Goal: Task Accomplishment & Management: Use online tool/utility

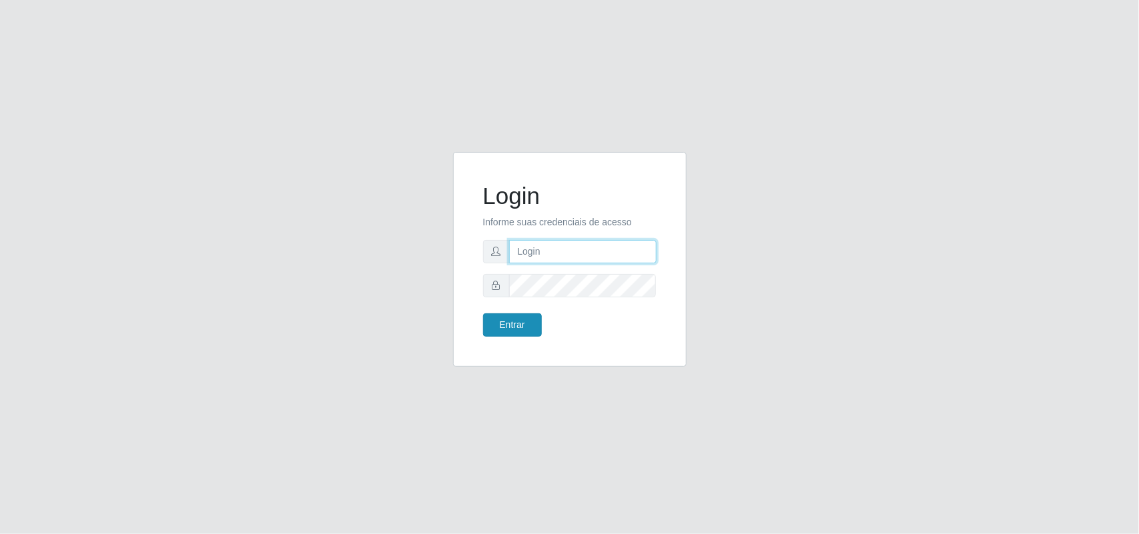
type input "marciel@bemaisb11"
click at [504, 327] on button "Entrar" at bounding box center [512, 325] width 59 height 23
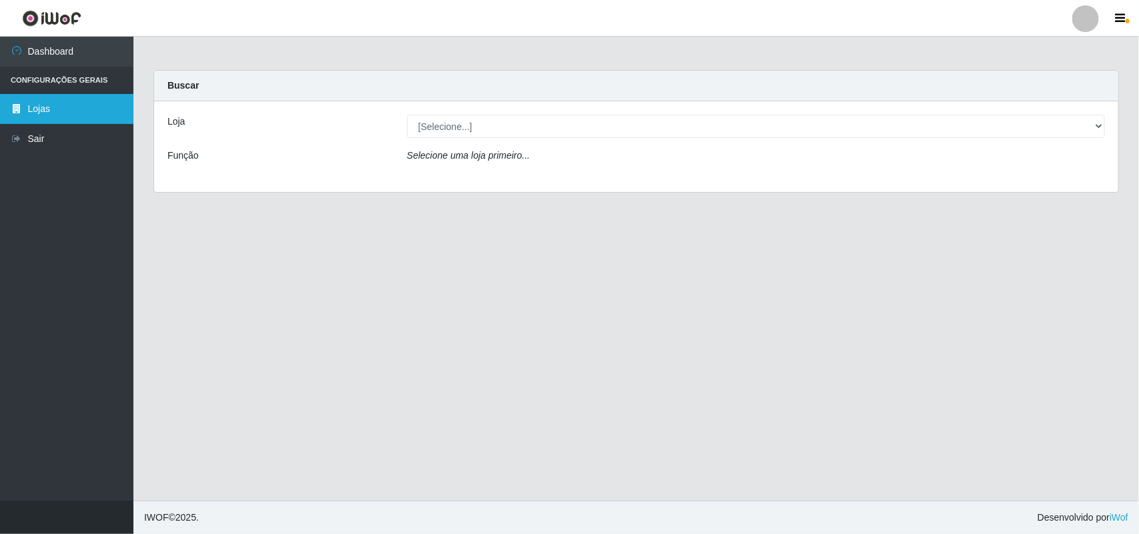
click at [65, 99] on link "Lojas" at bounding box center [66, 109] width 133 height 30
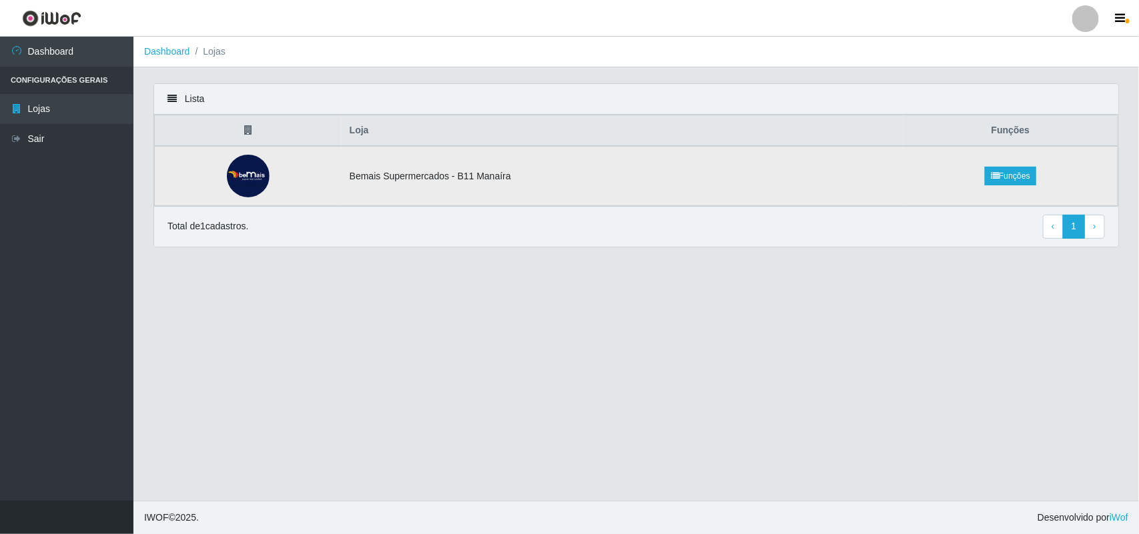
click at [572, 168] on td "Bemais Supermercados - B11 Manaíra" at bounding box center [623, 176] width 562 height 60
click at [445, 175] on td "Bemais Supermercados - B11 Manaíra" at bounding box center [623, 176] width 562 height 60
click at [1006, 173] on link "Funções" at bounding box center [1010, 176] width 51 height 19
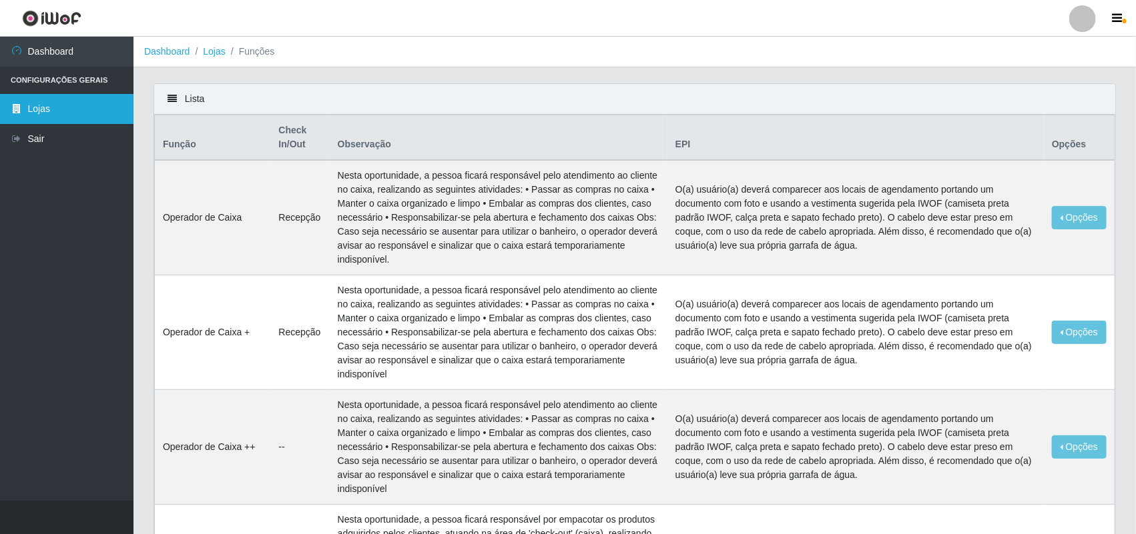
click at [81, 110] on link "Lojas" at bounding box center [66, 109] width 133 height 30
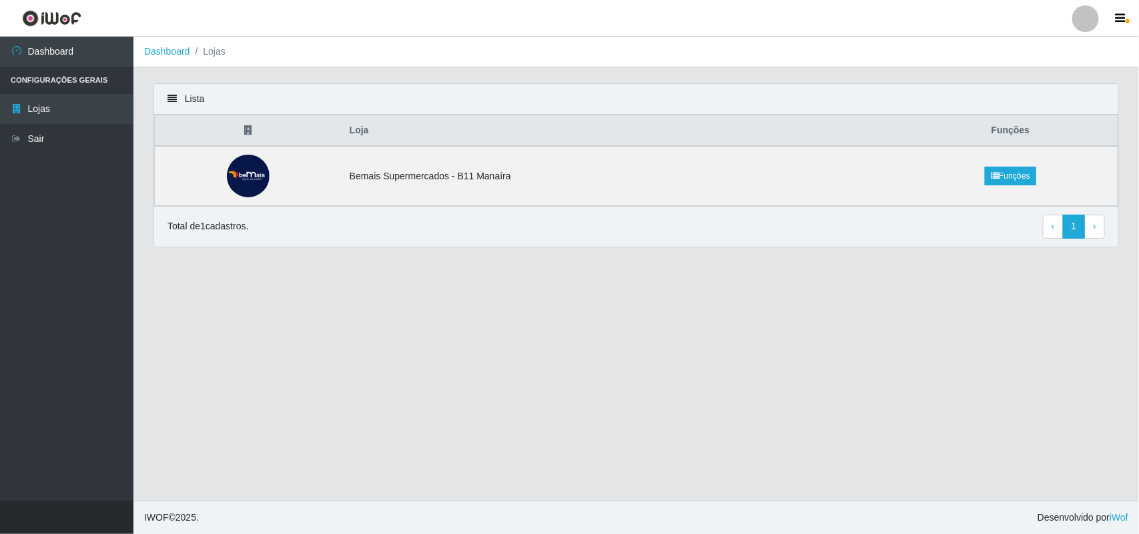
click at [1105, 18] on link at bounding box center [1086, 18] width 40 height 27
click at [1028, 15] on header "Perfil Alterar Senha Sair" at bounding box center [569, 18] width 1139 height 37
click at [1086, 13] on div at bounding box center [1085, 18] width 27 height 27
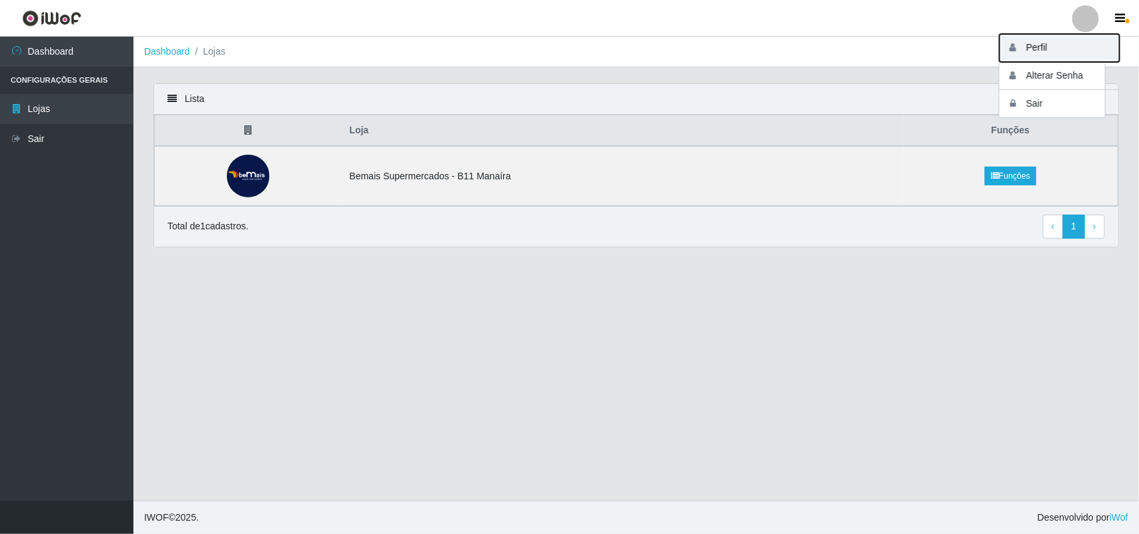
click at [1076, 39] on button "Perfil" at bounding box center [1060, 48] width 120 height 28
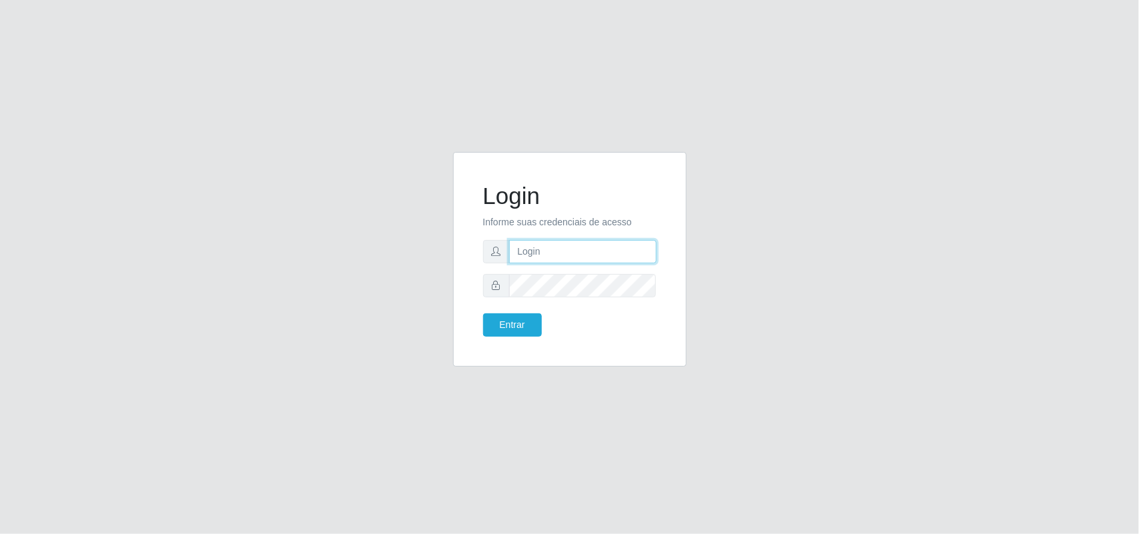
type input "marciel@bemaisb11"
click at [524, 326] on button "Entrar" at bounding box center [512, 325] width 59 height 23
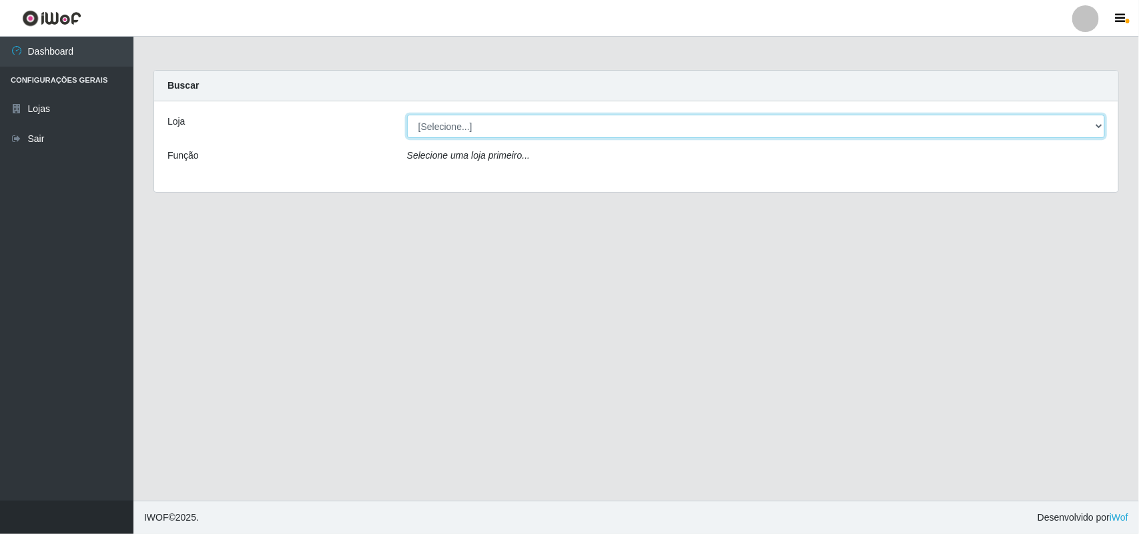
click at [1095, 127] on select "[Selecione...] Bemais Supermercados - B11 Manaíra" at bounding box center [756, 126] width 698 height 23
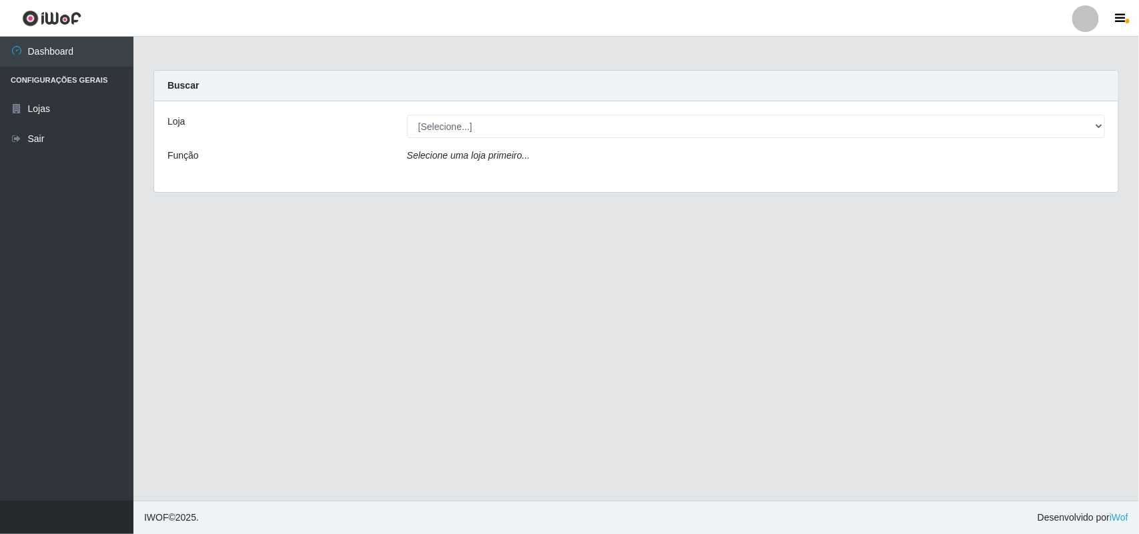
click at [970, 180] on div "Loja [Selecione...] Bemais Supermercados - B11 Manaíra Função Selecione uma loj…" at bounding box center [636, 146] width 964 height 91
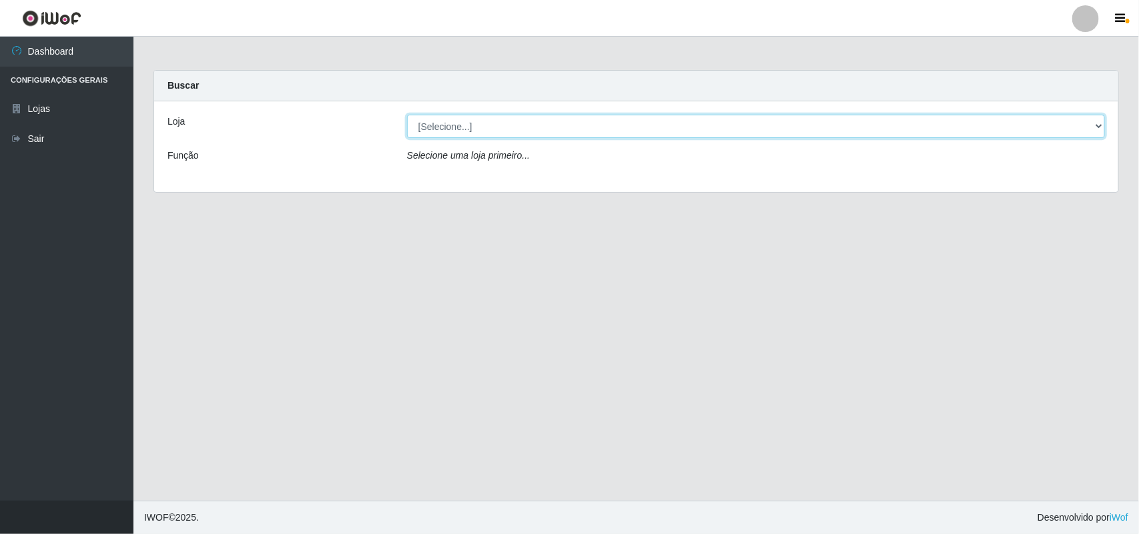
click at [1098, 125] on select "[Selecione...] Bemais Supermercados - B11 Manaíra" at bounding box center [756, 126] width 698 height 23
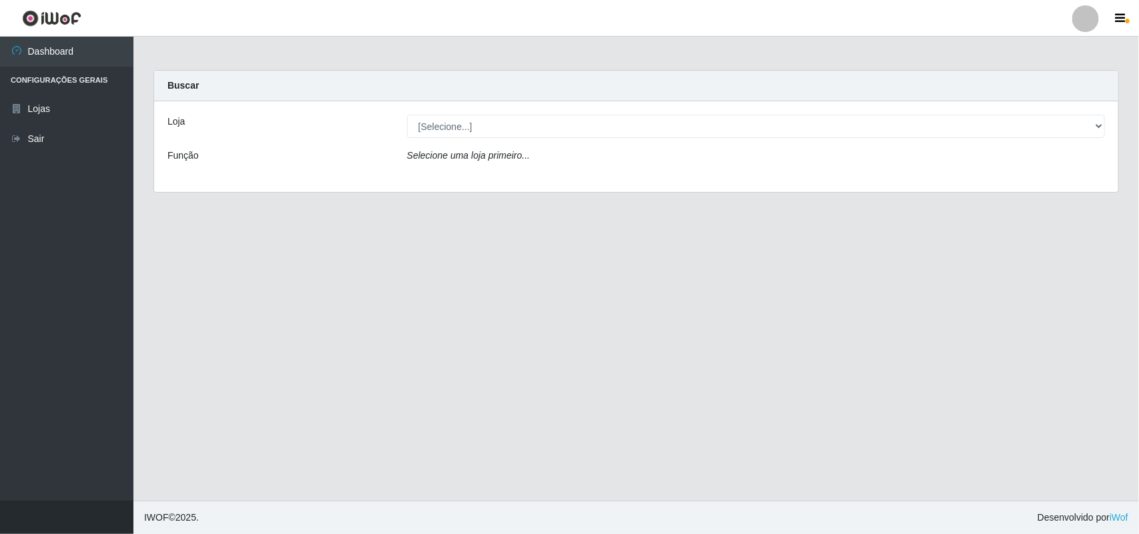
click at [667, 182] on div "Loja [Selecione...] Bemais Supermercados - B11 Manaíra Função Selecione uma loj…" at bounding box center [636, 146] width 964 height 91
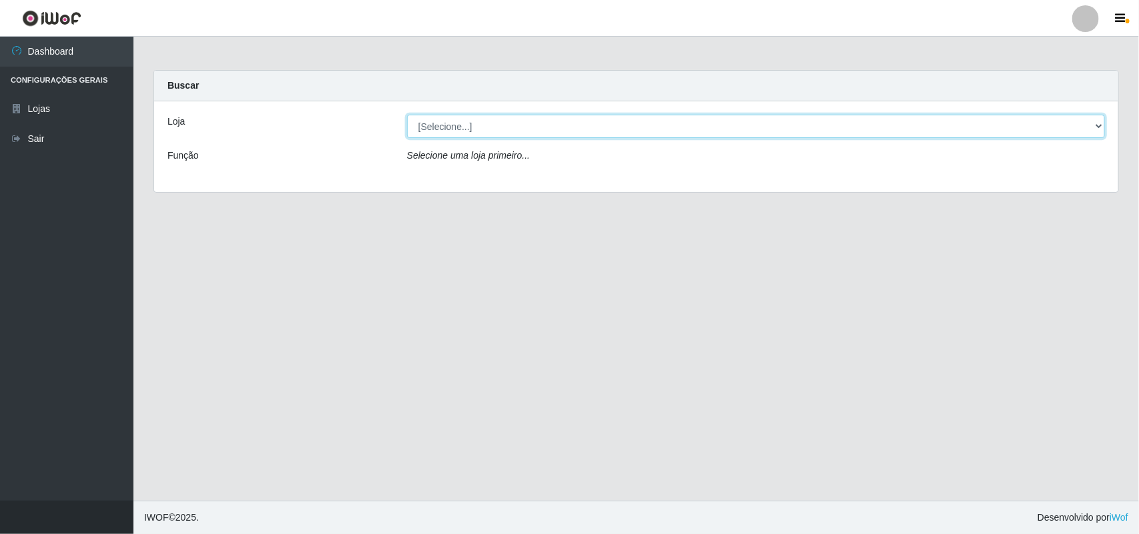
click at [1096, 125] on select "[Selecione...] Bemais Supermercados - B11 Manaíra" at bounding box center [756, 126] width 698 height 23
select select "409"
click at [407, 115] on select "[Selecione...] Bemais Supermercados - B11 Manaíra" at bounding box center [756, 126] width 698 height 23
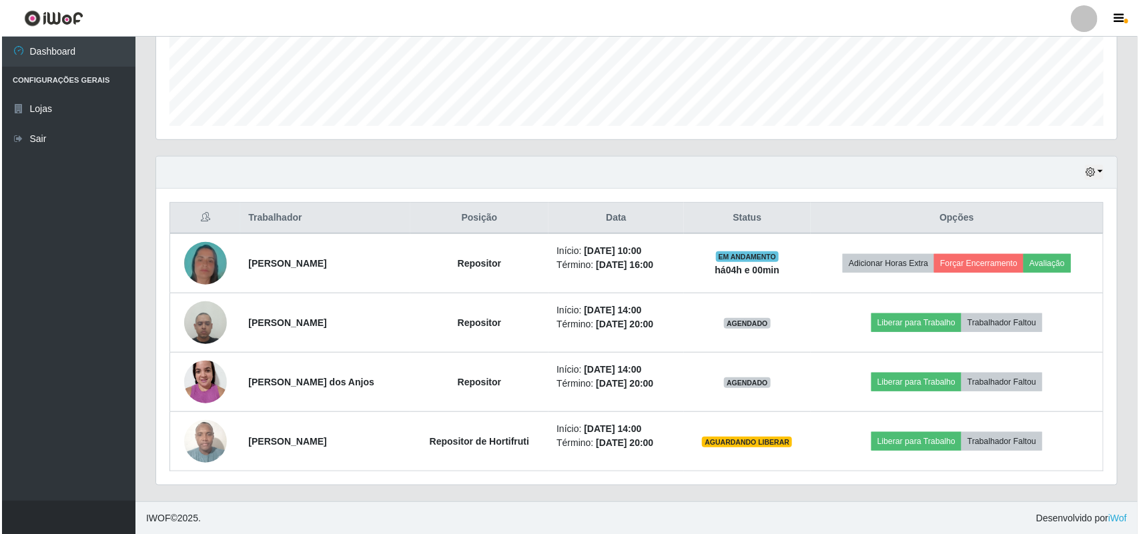
scroll to position [354, 0]
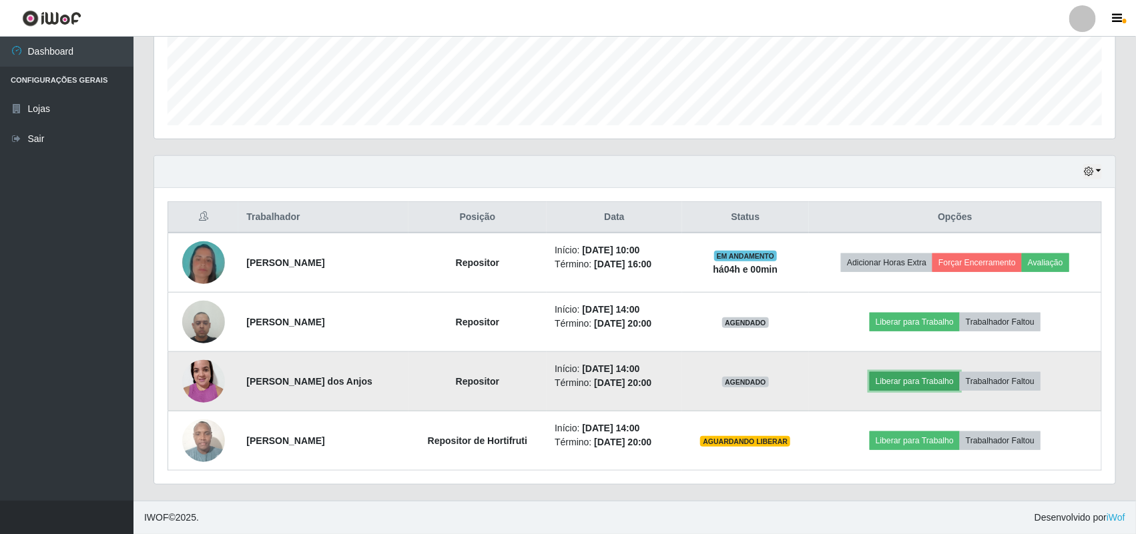
click at [930, 375] on button "Liberar para Trabalho" at bounding box center [914, 381] width 90 height 19
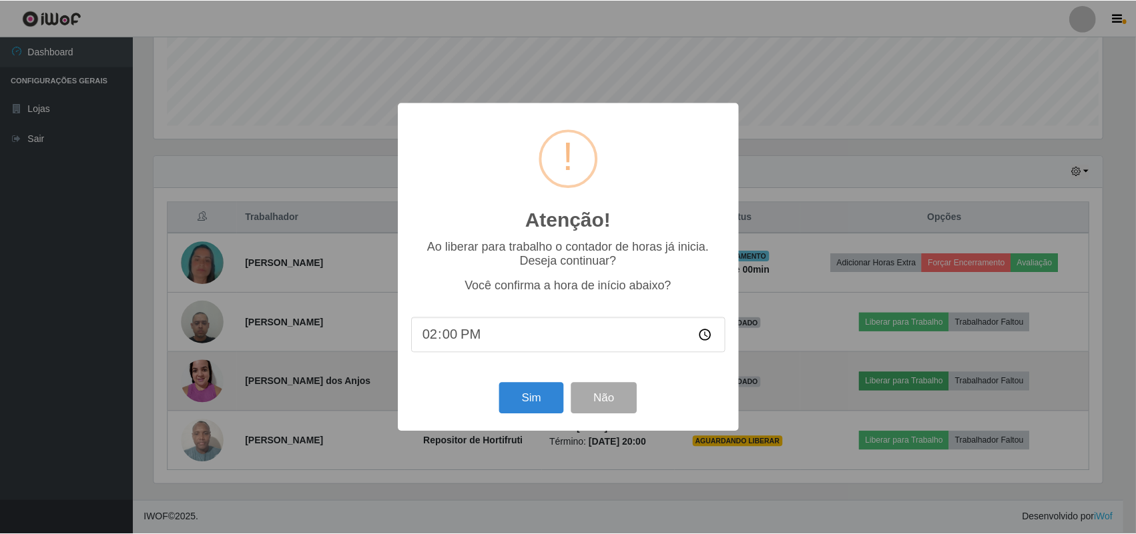
scroll to position [278, 952]
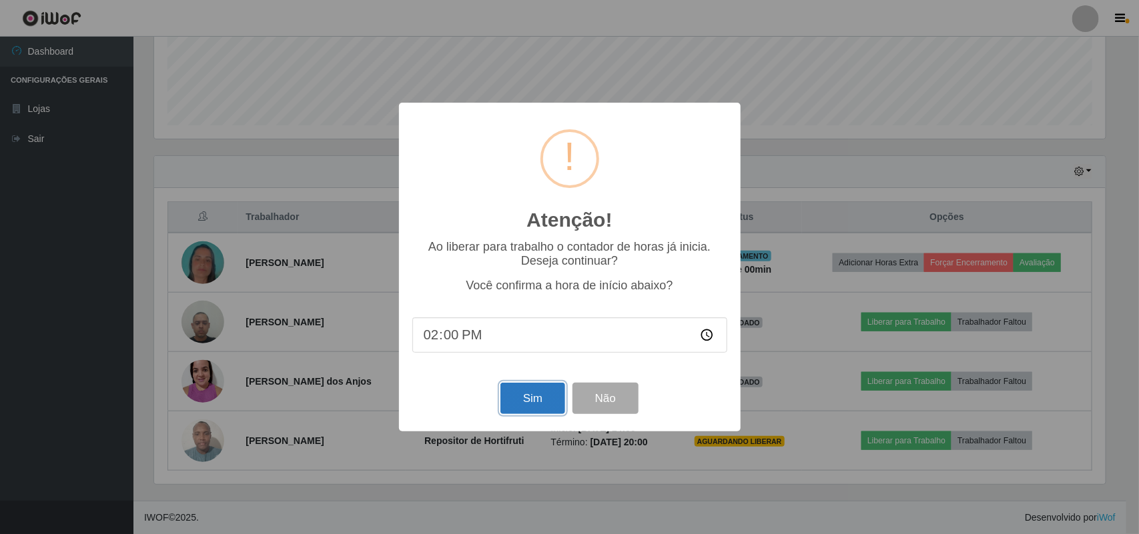
click at [527, 398] on button "Sim" at bounding box center [532, 398] width 65 height 31
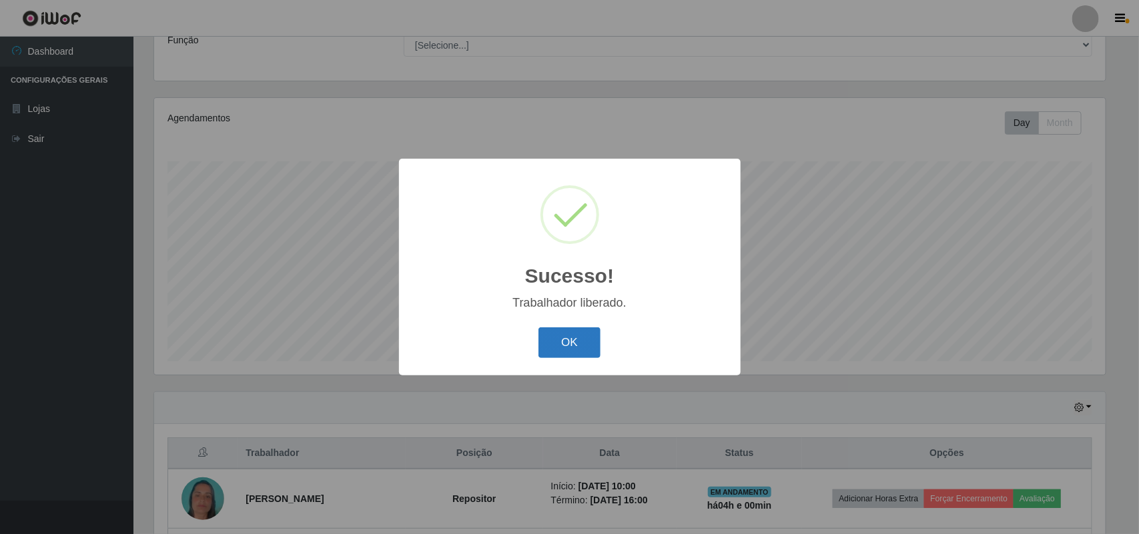
click at [575, 341] on button "OK" at bounding box center [569, 343] width 62 height 31
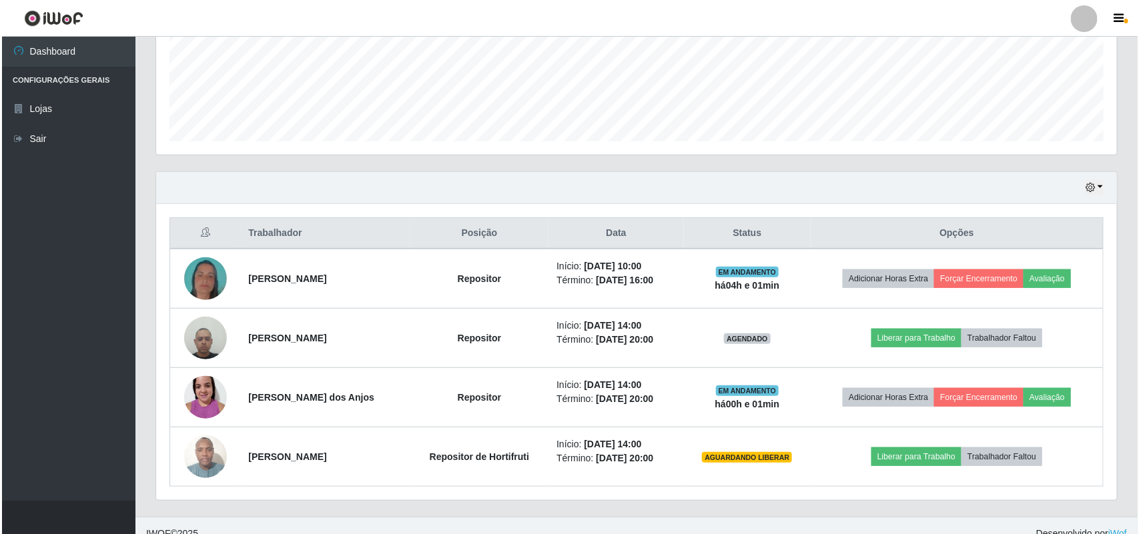
scroll to position [354, 0]
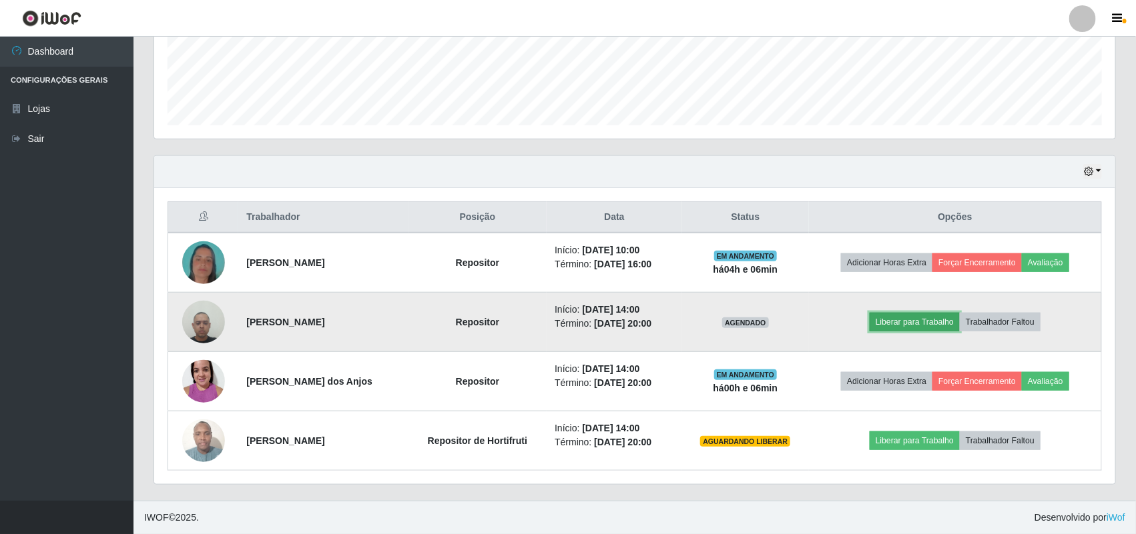
click at [926, 320] on button "Liberar para Trabalho" at bounding box center [914, 322] width 90 height 19
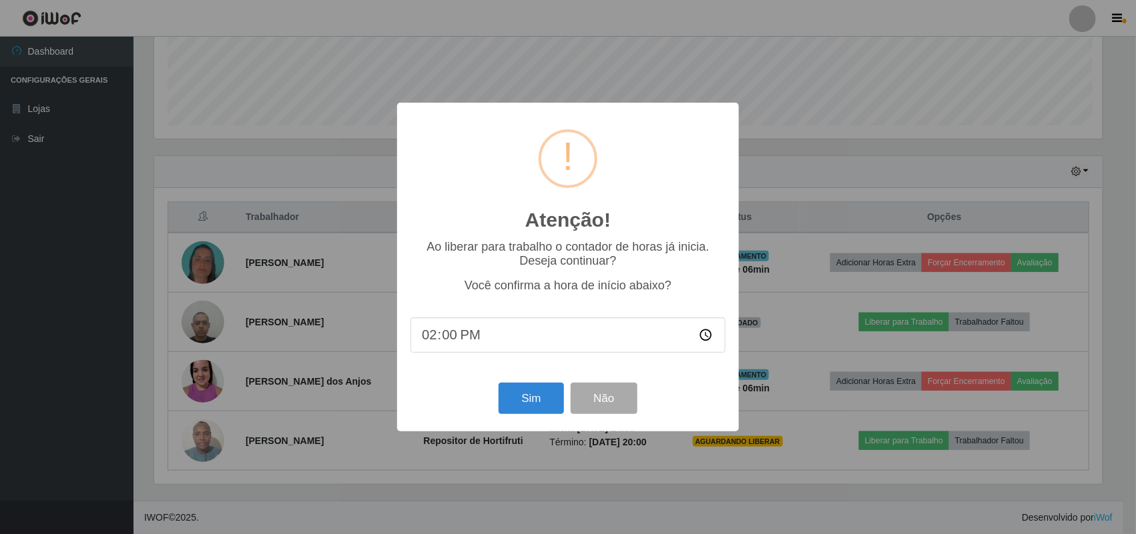
scroll to position [278, 952]
drag, startPoint x: 526, startPoint y: 344, endPoint x: 522, endPoint y: 388, distance: 44.8
click at [527, 342] on input "14:00" at bounding box center [569, 335] width 315 height 35
click at [526, 404] on button "Sim" at bounding box center [532, 398] width 65 height 31
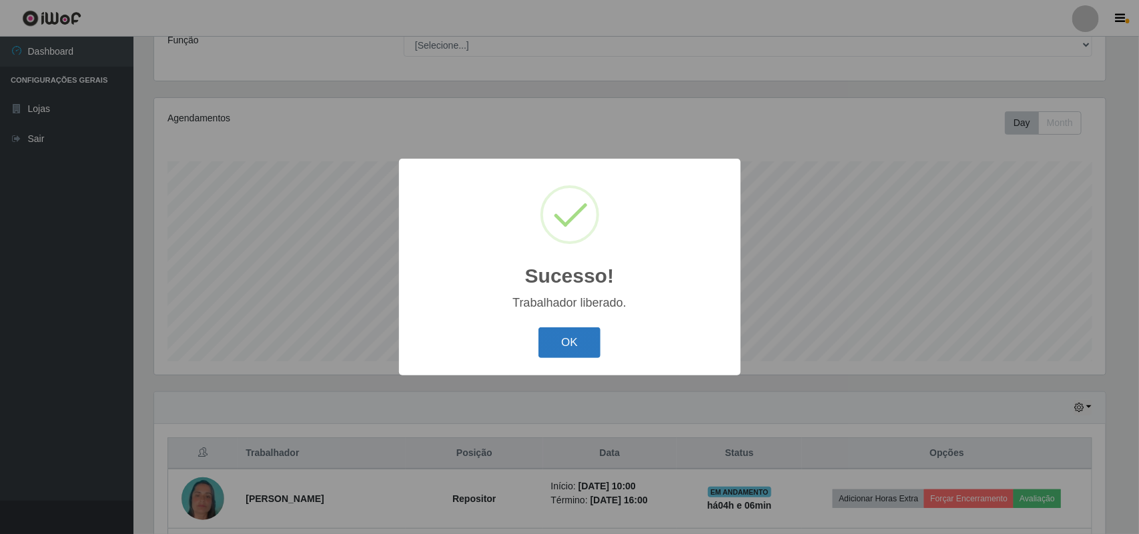
click at [554, 344] on button "OK" at bounding box center [569, 343] width 62 height 31
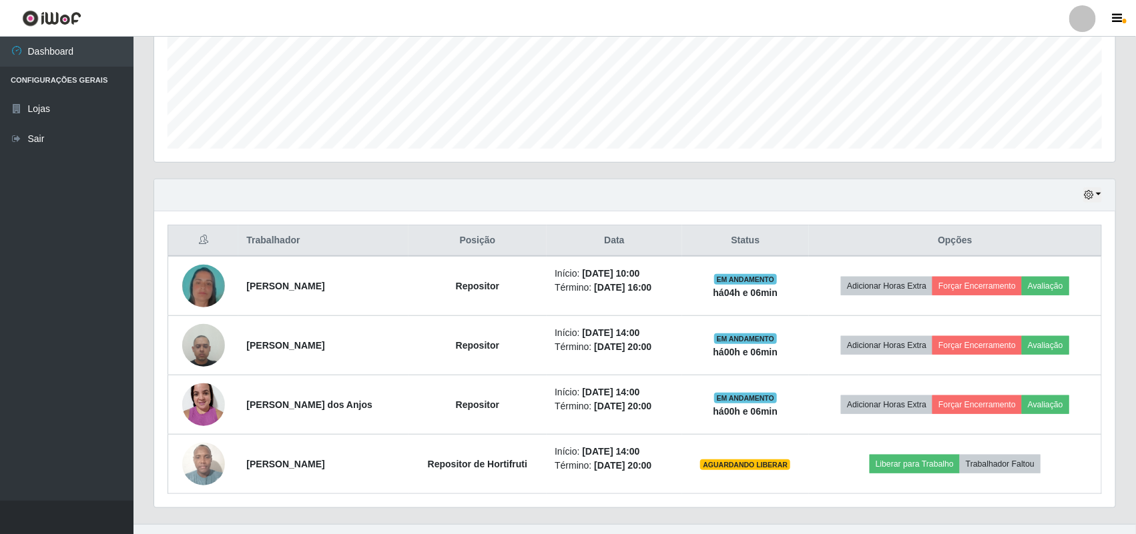
scroll to position [354, 0]
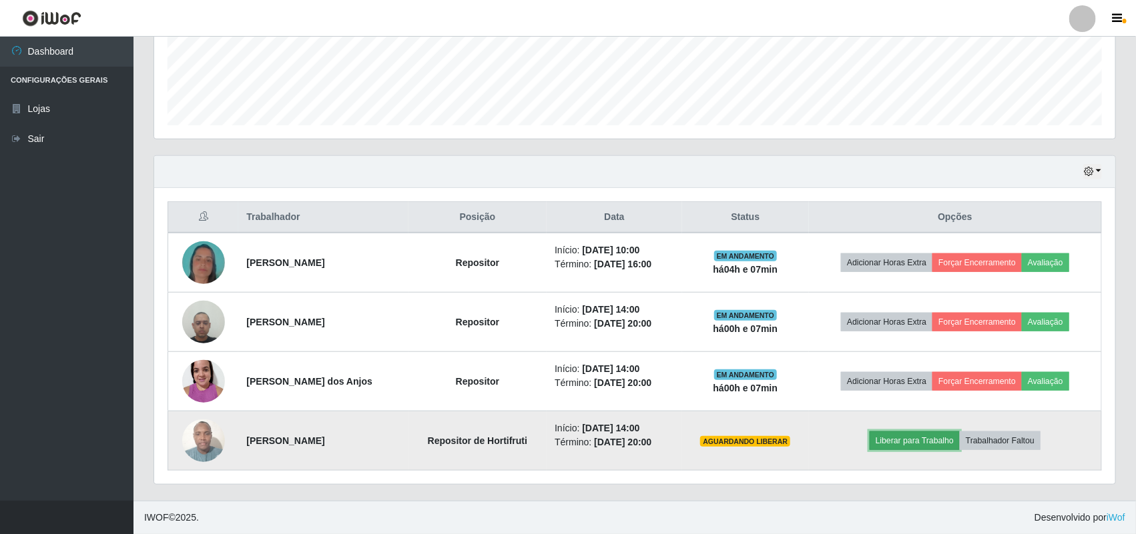
click at [925, 442] on button "Liberar para Trabalho" at bounding box center [914, 441] width 90 height 19
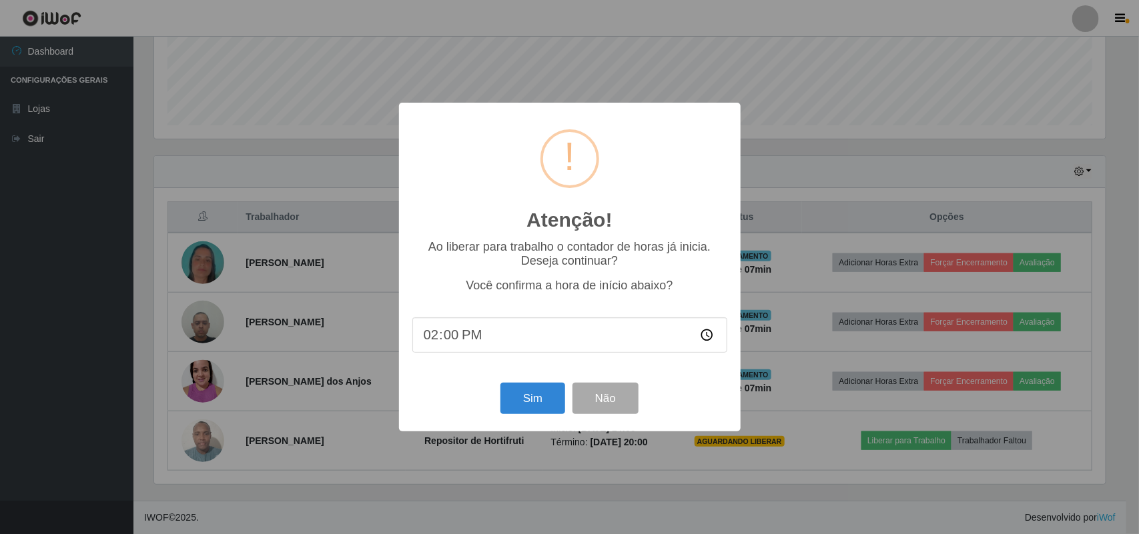
click at [564, 338] on input "14:00" at bounding box center [569, 335] width 315 height 35
click at [532, 410] on button "Sim" at bounding box center [532, 398] width 65 height 31
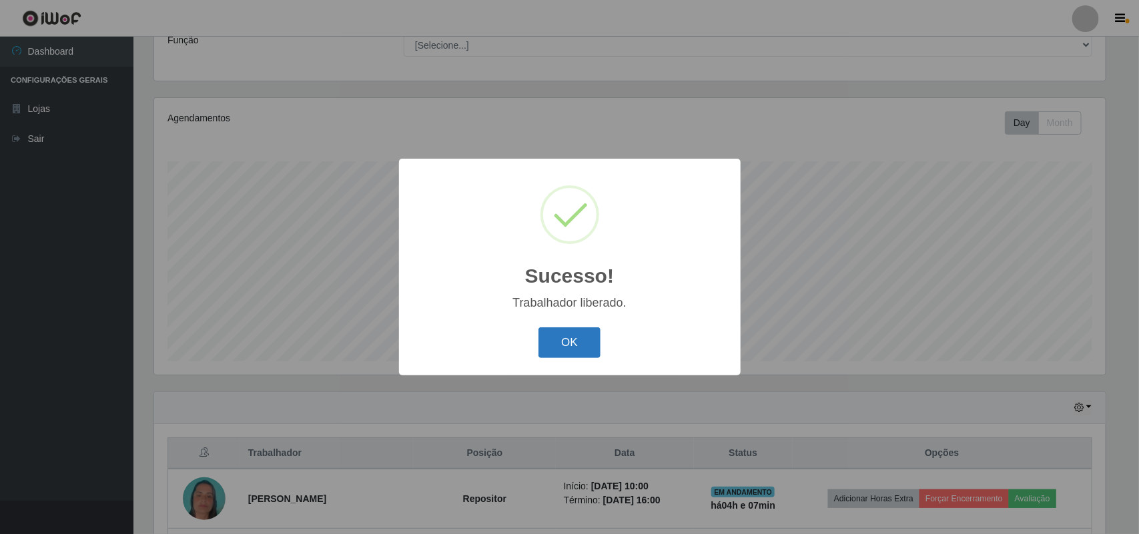
drag, startPoint x: 589, startPoint y: 332, endPoint x: 581, endPoint y: 338, distance: 10.6
click at [589, 334] on button "OK" at bounding box center [569, 343] width 62 height 31
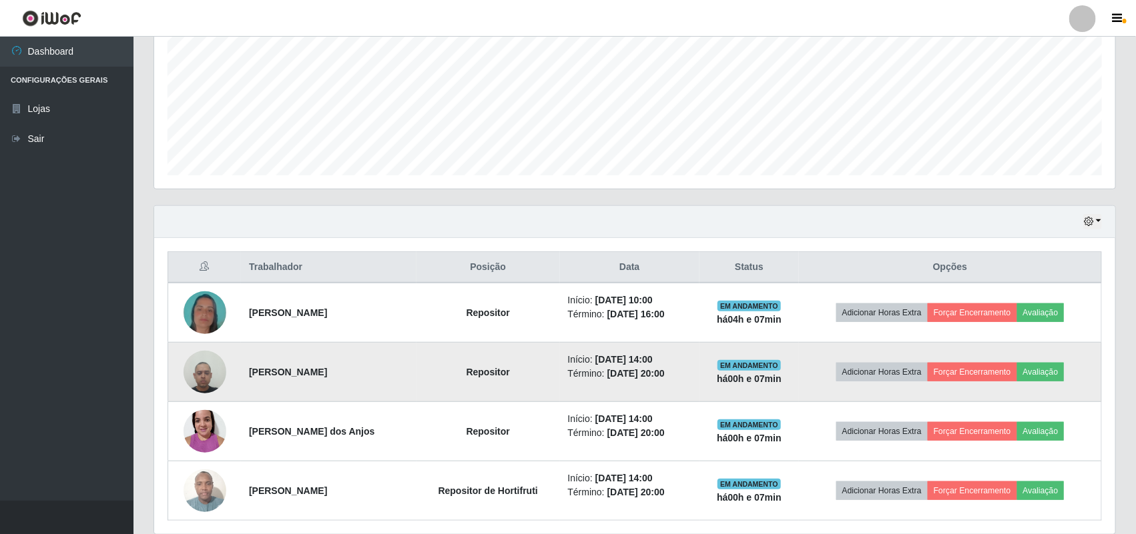
scroll to position [354, 0]
